Goal: Share content

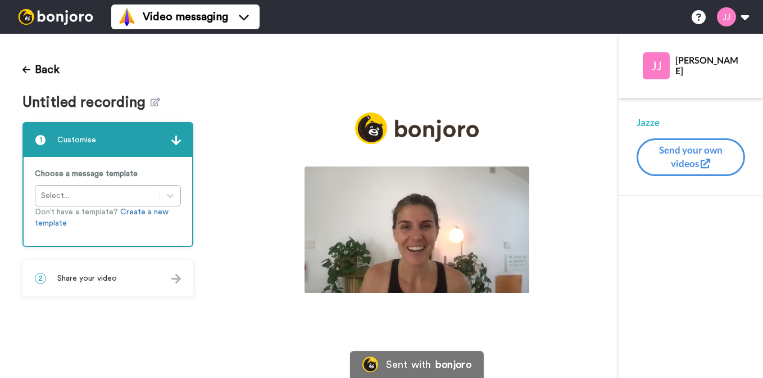
click at [132, 279] on div "2 Share your video" at bounding box center [108, 278] width 169 height 34
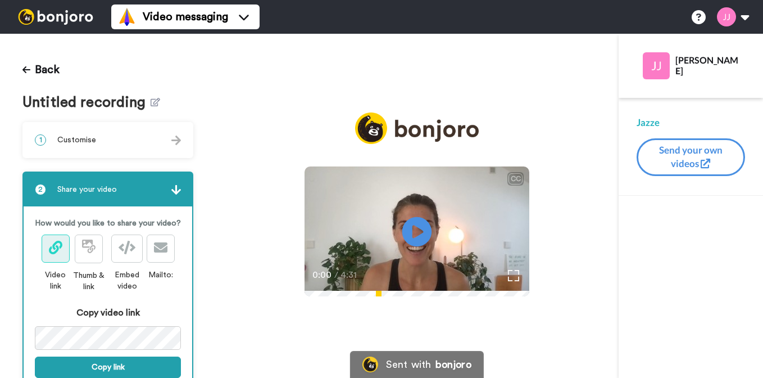
click at [426, 222] on icon at bounding box center [417, 232] width 30 height 30
click at [235, 335] on div "Back Untitled recording 1 Customise Choose a message template Select... Don’t h…" at bounding box center [381, 206] width 763 height 344
